Goal: Use online tool/utility: Utilize a website feature to perform a specific function

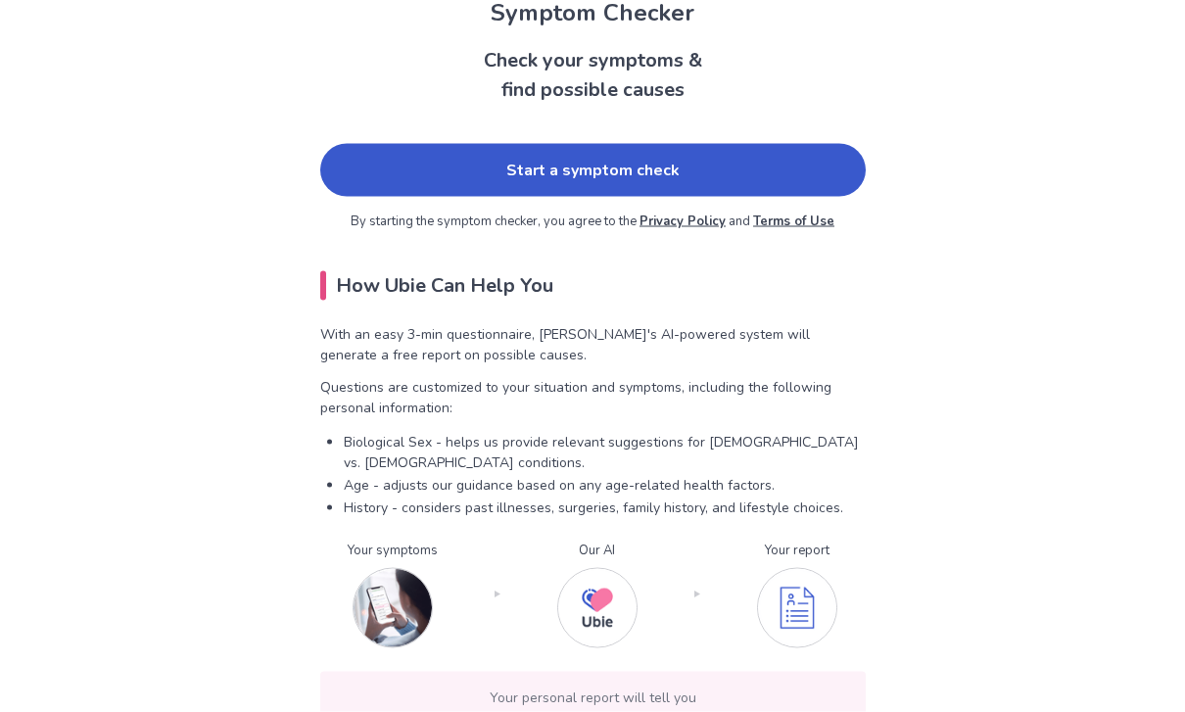
scroll to position [134, 0]
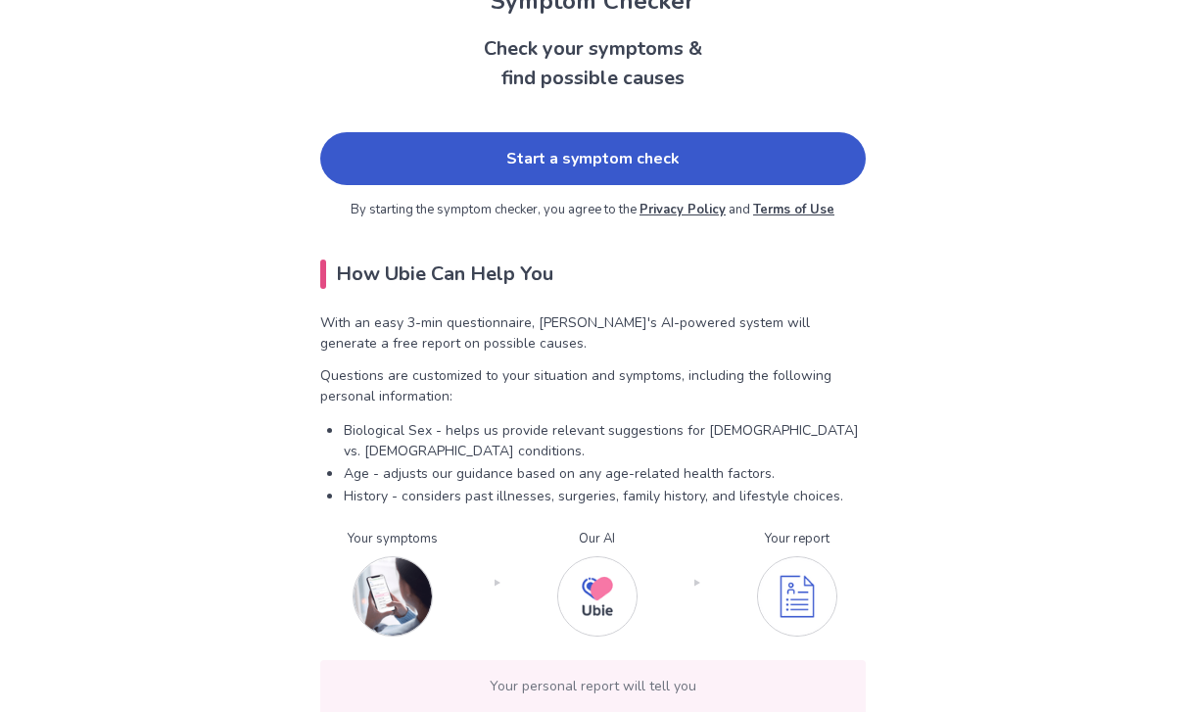
click at [818, 150] on link "Start a symptom check" at bounding box center [592, 158] width 545 height 53
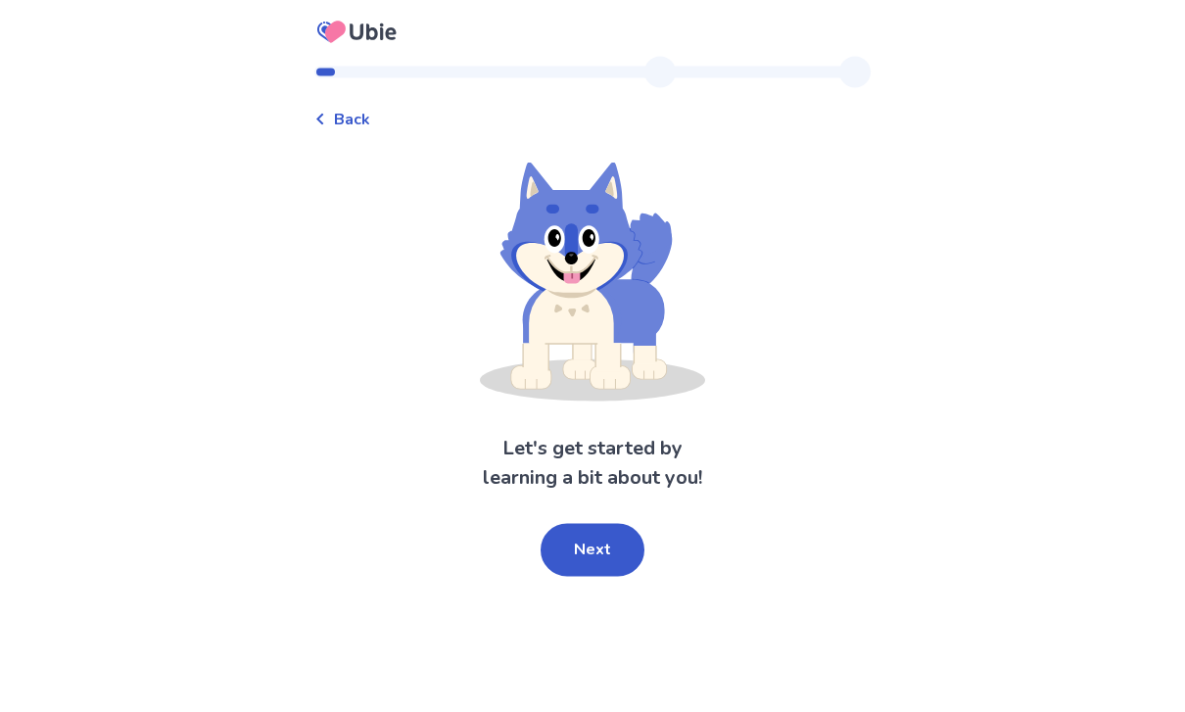
scroll to position [63, 0]
click at [618, 524] on button "Next" at bounding box center [592, 550] width 104 height 53
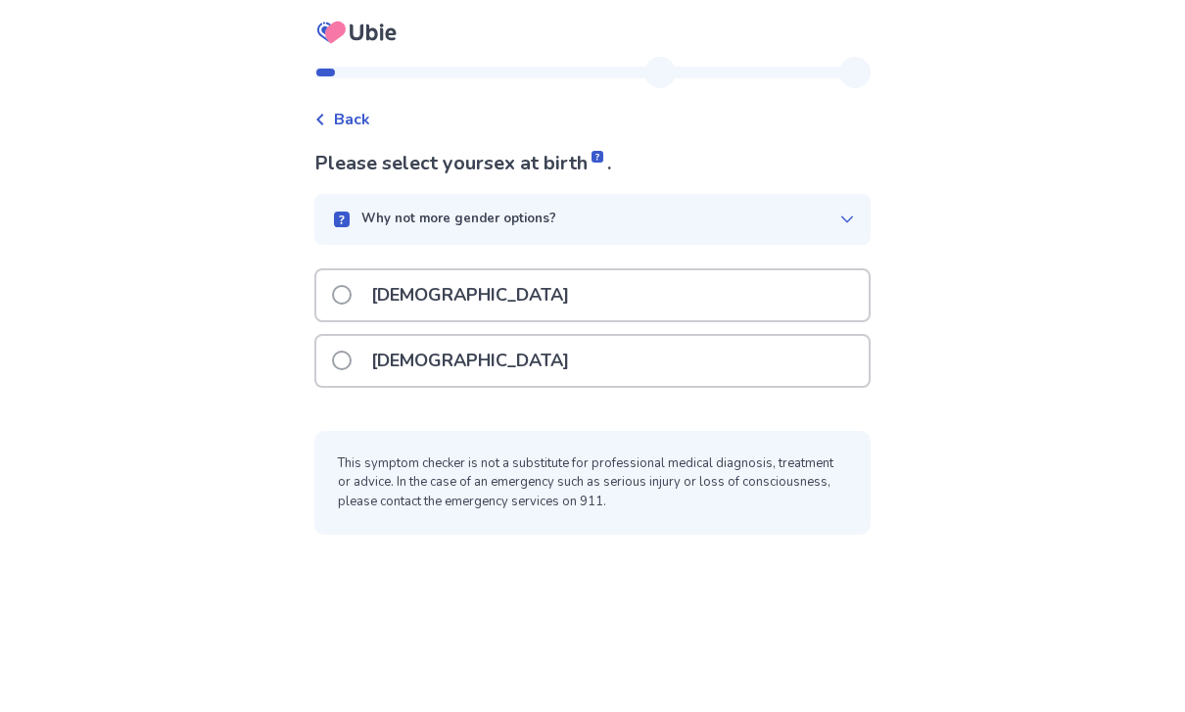
click at [798, 270] on div "[DEMOGRAPHIC_DATA]" at bounding box center [592, 295] width 552 height 50
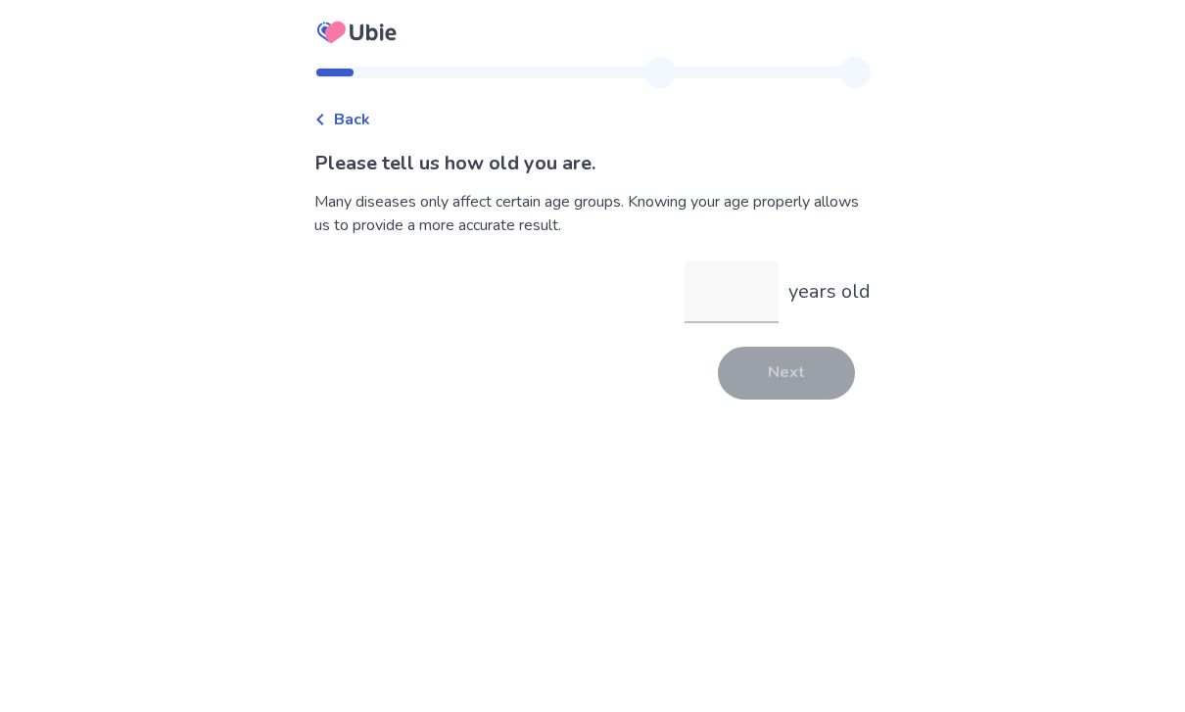
click at [739, 302] on input "years old" at bounding box center [731, 291] width 94 height 63
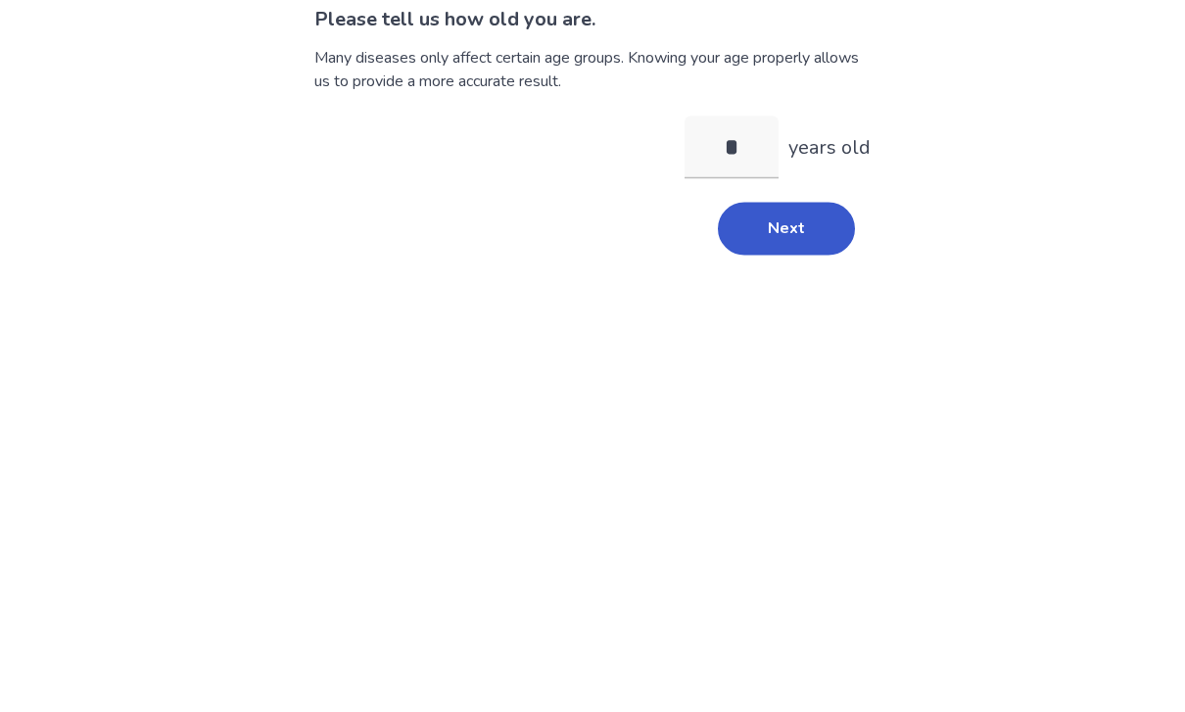
type input "**"
click at [812, 347] on button "Next" at bounding box center [786, 373] width 137 height 53
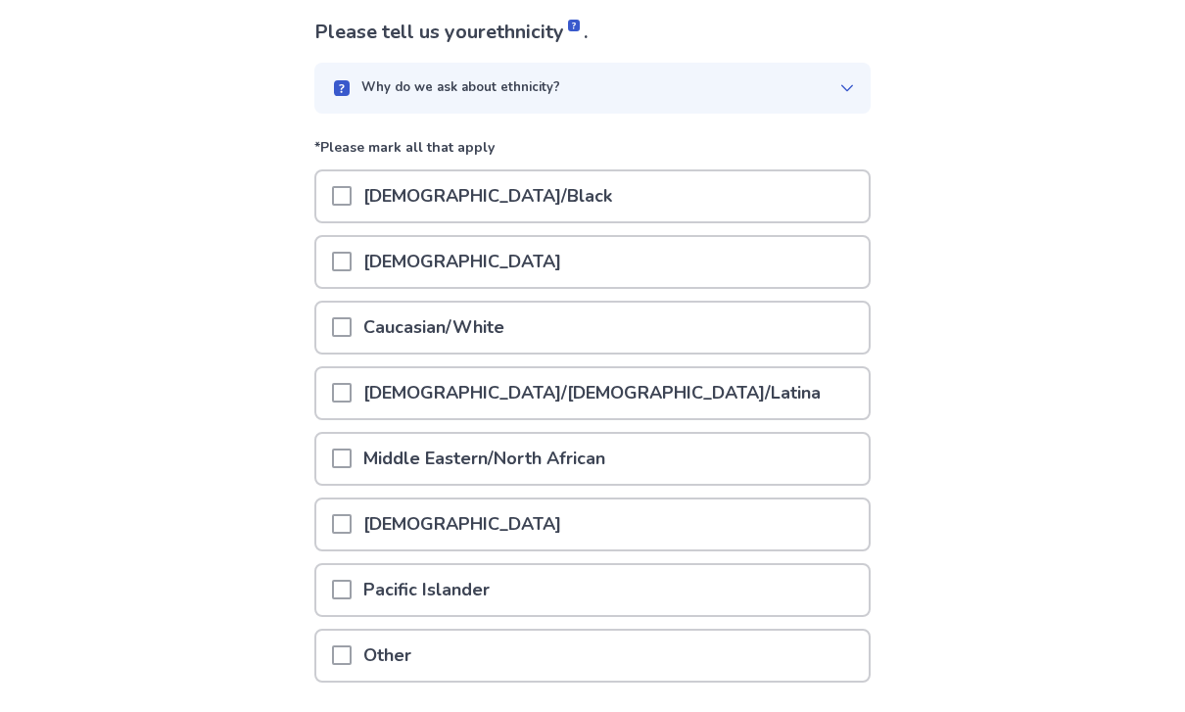
scroll to position [132, 0]
click at [572, 349] on div "Caucasian/White" at bounding box center [592, 327] width 552 height 50
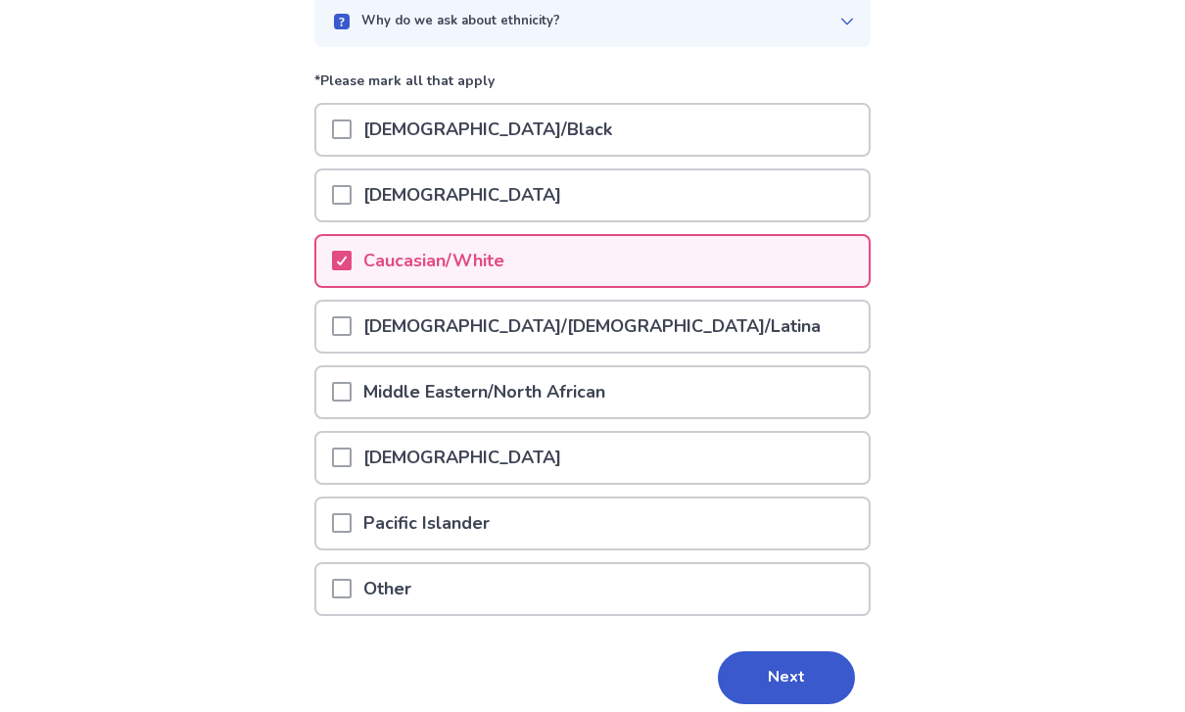
scroll to position [212, 0]
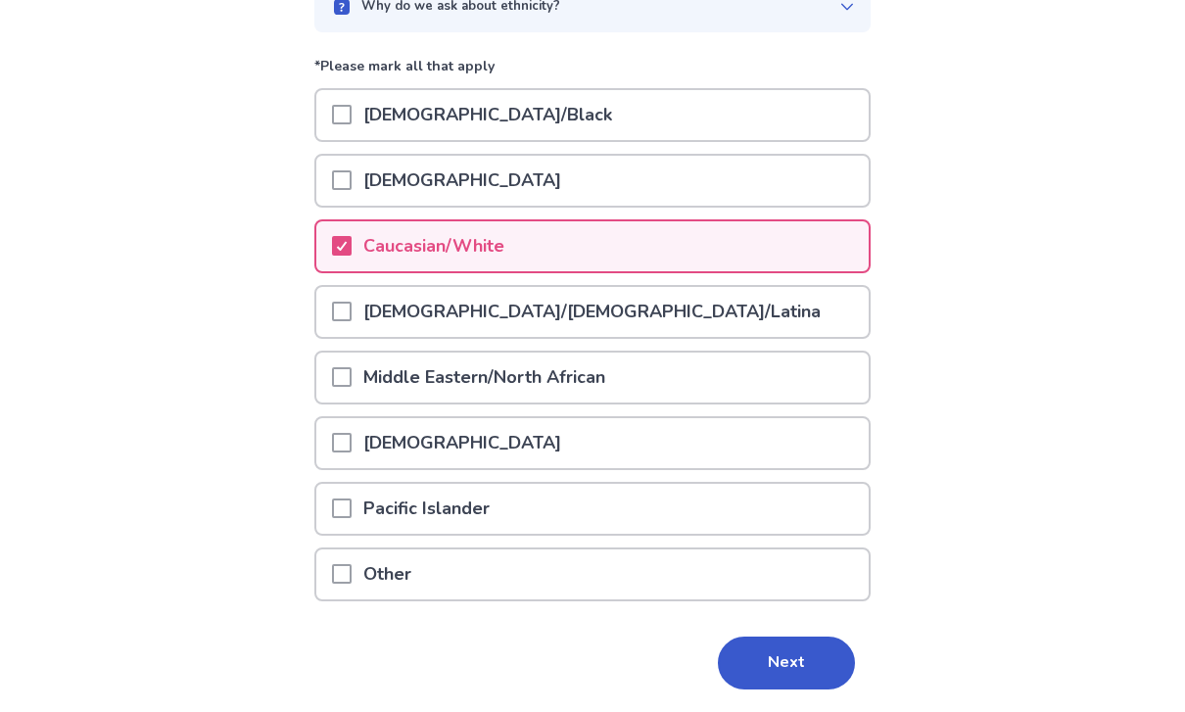
click at [787, 661] on button "Next" at bounding box center [786, 662] width 137 height 53
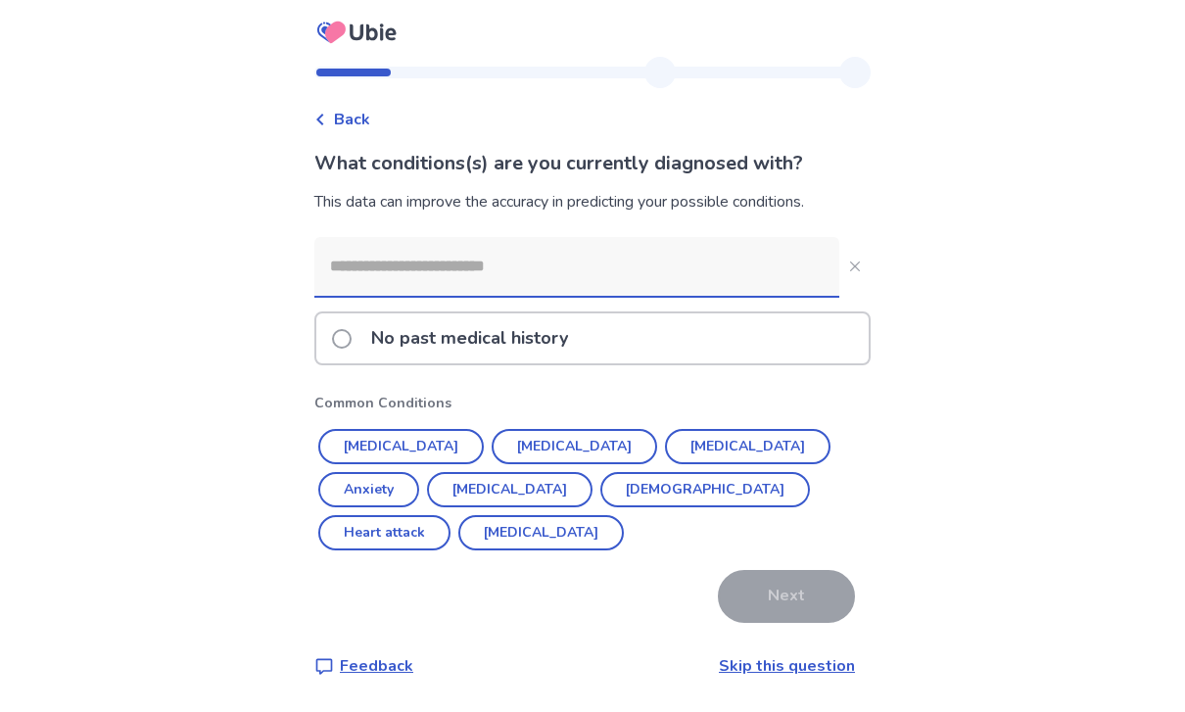
click at [778, 347] on div "No past medical history" at bounding box center [592, 338] width 552 height 50
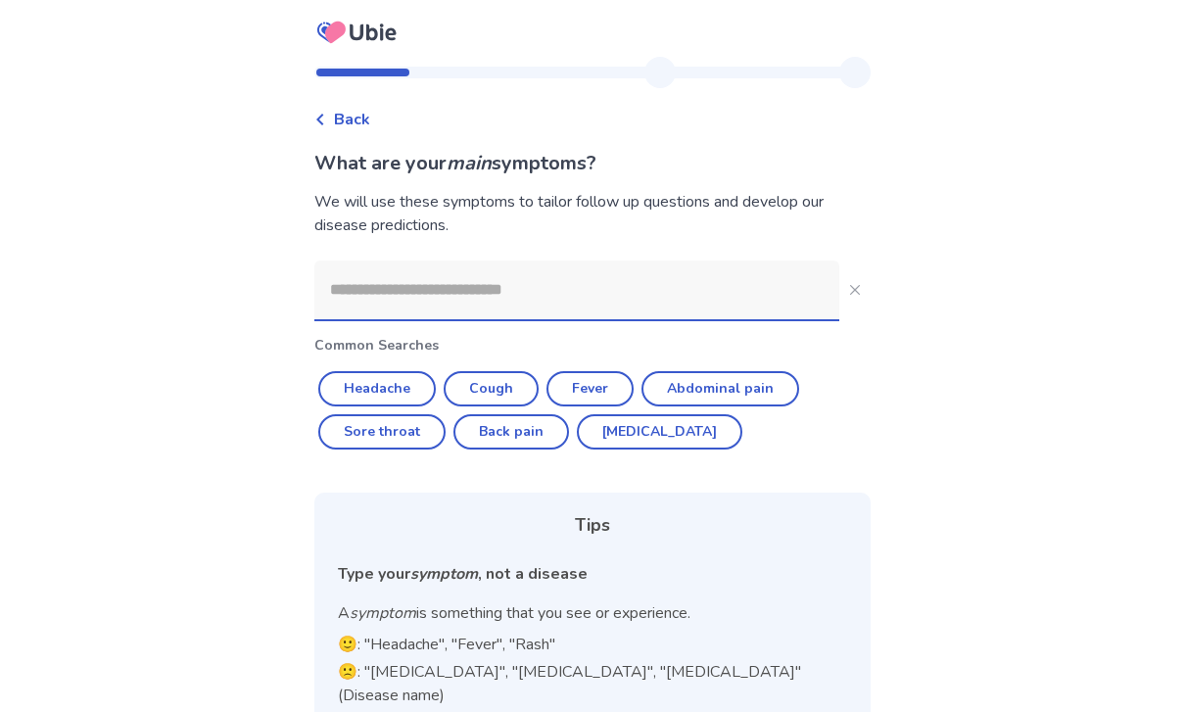
click at [348, 117] on span "Back" at bounding box center [352, 119] width 36 height 23
